Goal: Task Accomplishment & Management: Use online tool/utility

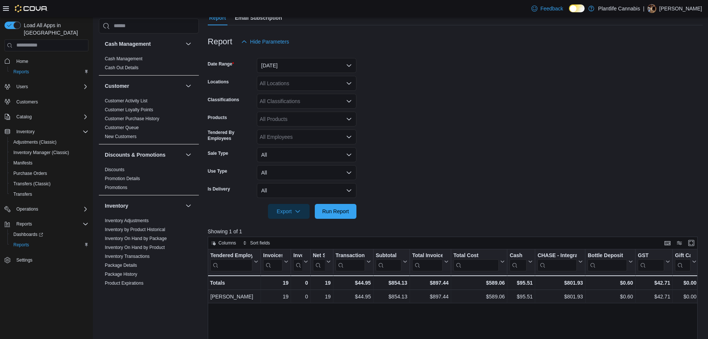
scroll to position [379, 0]
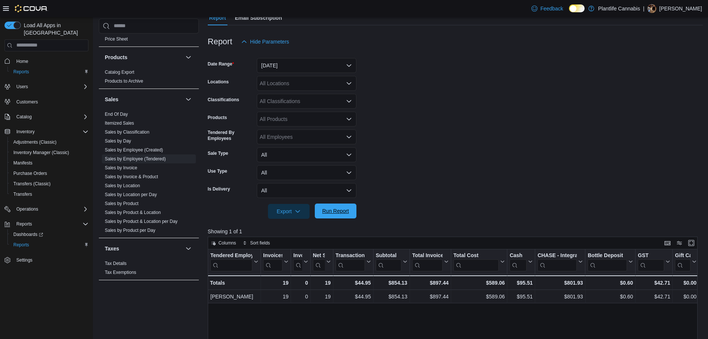
click at [338, 210] on span "Run Report" at bounding box center [335, 210] width 27 height 7
click at [131, 163] on span "Sales by Employee (Tendered)" at bounding box center [149, 158] width 94 height 9
click at [131, 166] on link "Sales by Invoice" at bounding box center [121, 167] width 32 height 5
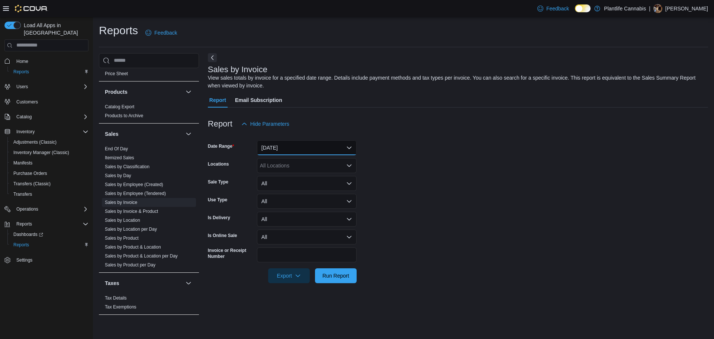
drag, startPoint x: 289, startPoint y: 149, endPoint x: 288, endPoint y: 154, distance: 5.0
click at [289, 149] on button "[DATE]" at bounding box center [307, 147] width 100 height 15
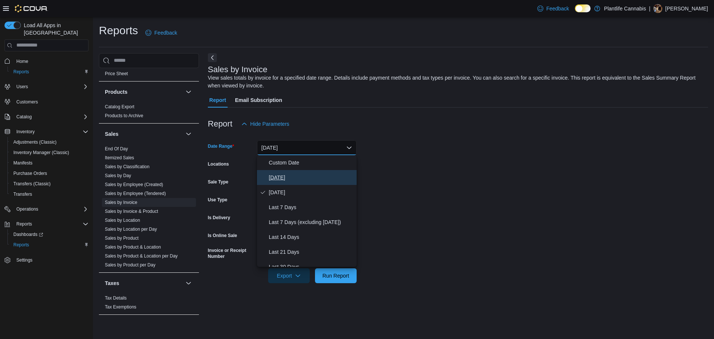
click at [288, 172] on button "[DATE]" at bounding box center [307, 177] width 100 height 15
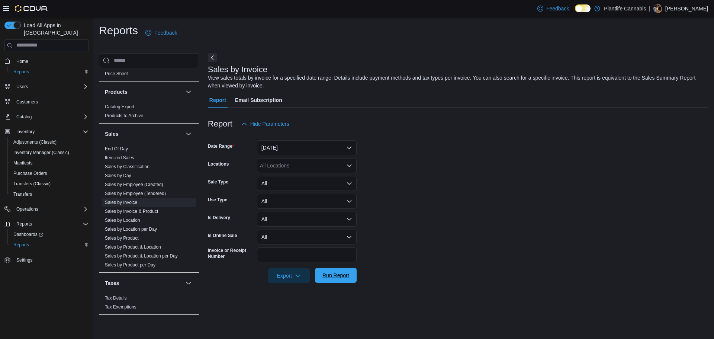
click at [343, 279] on span "Run Report" at bounding box center [335, 274] width 27 height 7
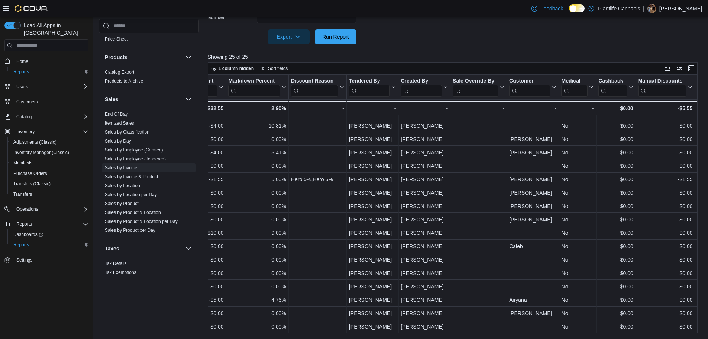
scroll to position [120, 793]
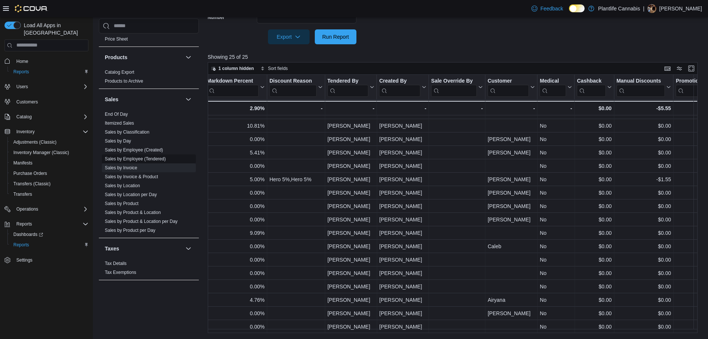
click at [136, 158] on link "Sales by Employee (Tendered)" at bounding box center [135, 158] width 61 height 5
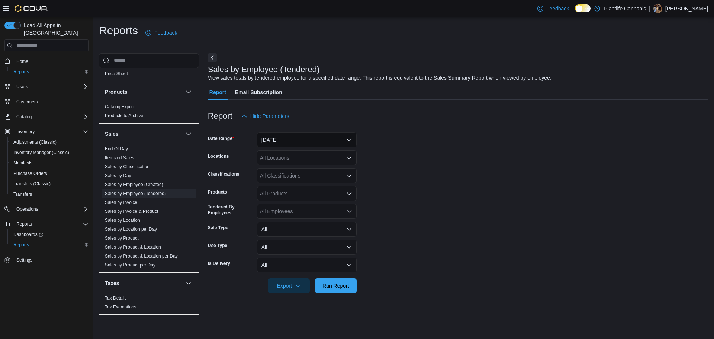
click at [283, 136] on button "[DATE]" at bounding box center [307, 139] width 100 height 15
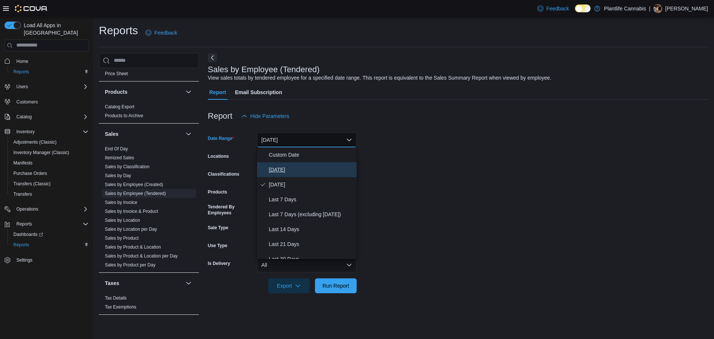
click at [289, 170] on span "[DATE]" at bounding box center [311, 169] width 85 height 9
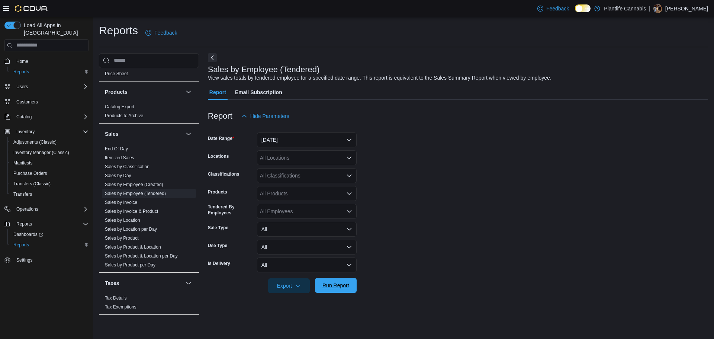
click at [341, 288] on span "Run Report" at bounding box center [335, 284] width 27 height 7
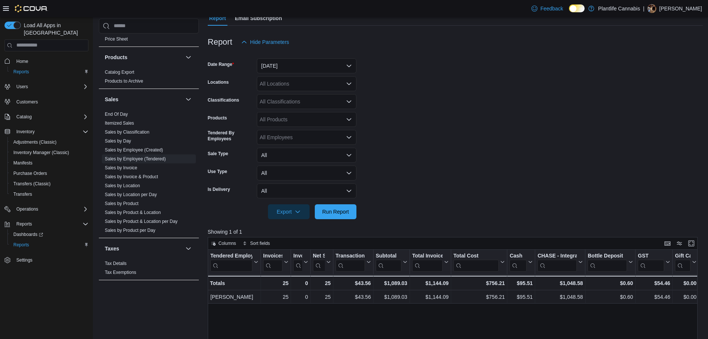
scroll to position [74, 0]
click at [347, 206] on span "Run Report" at bounding box center [335, 210] width 33 height 15
